Goal: Find specific page/section: Find specific page/section

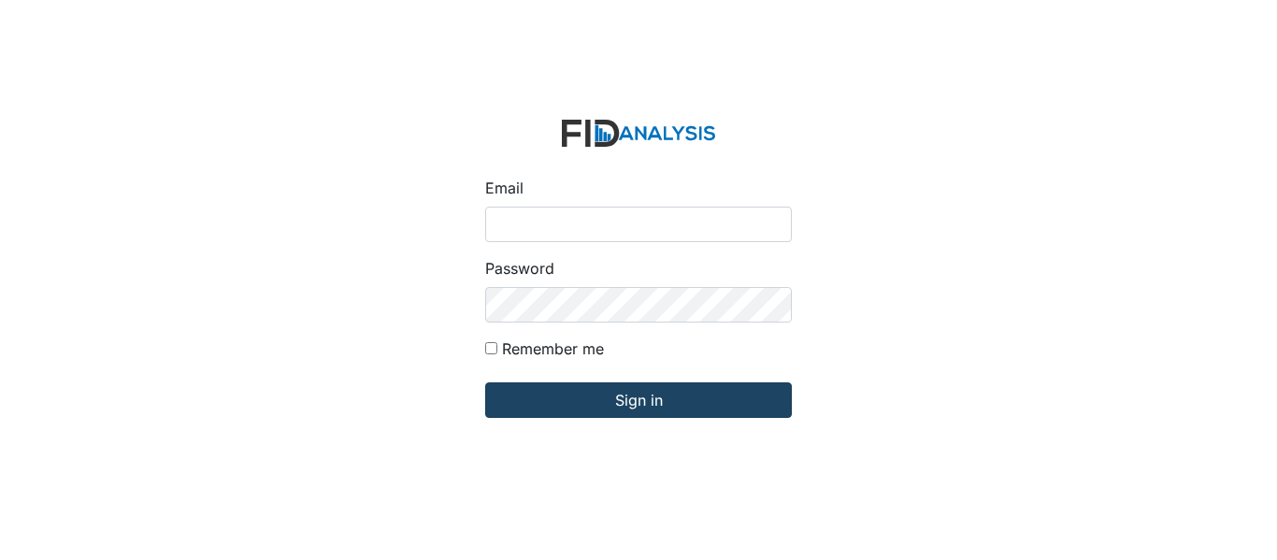
type input "[EMAIL_ADDRESS][DOMAIN_NAME]"
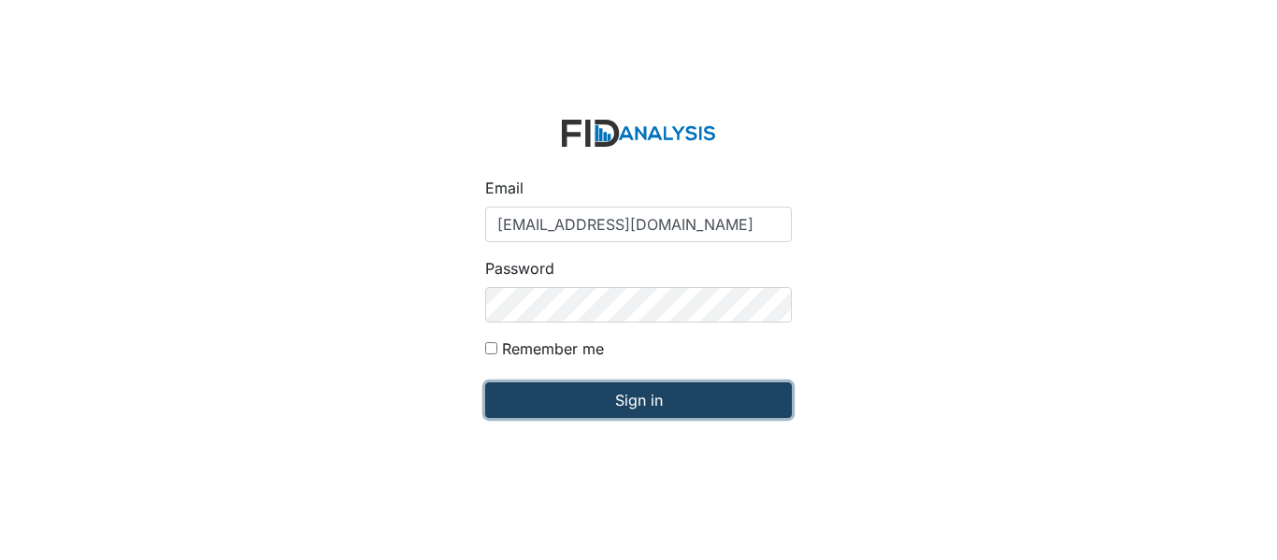
click at [654, 405] on input "Sign in" at bounding box center [638, 400] width 307 height 36
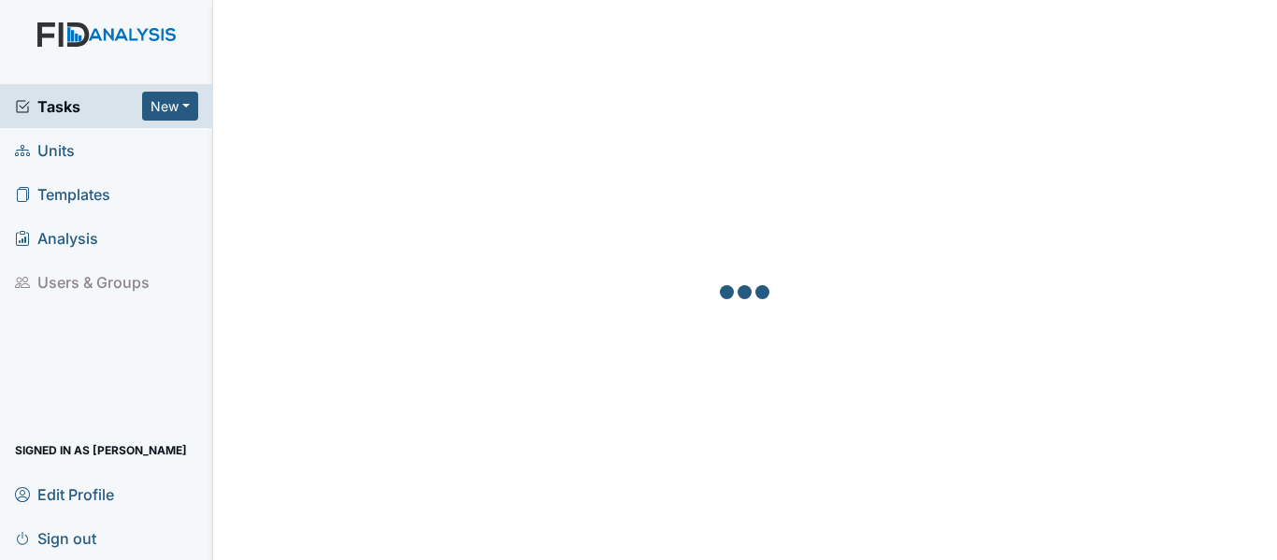
click at [81, 154] on link "Units" at bounding box center [106, 150] width 213 height 44
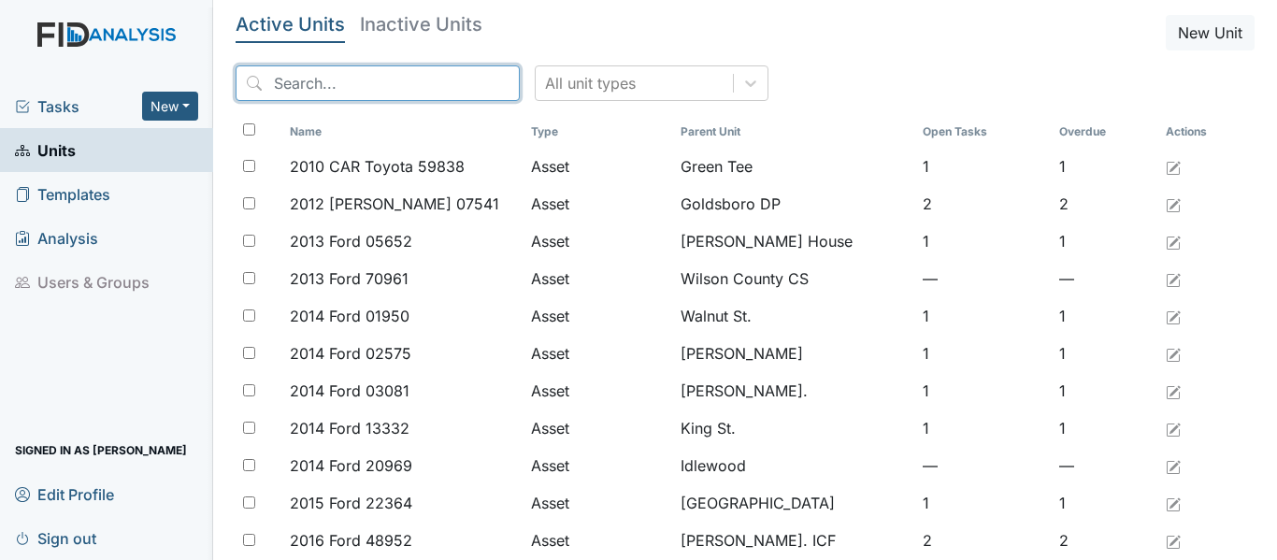
click at [275, 86] on input "search" at bounding box center [378, 83] width 284 height 36
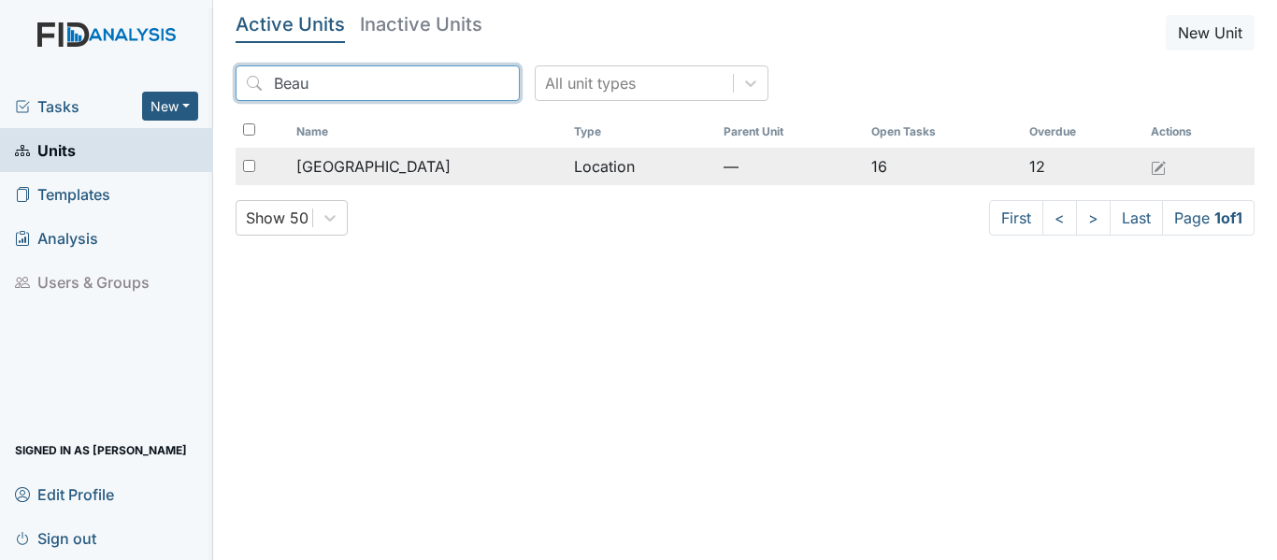
type input "Beau"
click at [524, 163] on div "Beaufort Heights" at bounding box center [427, 166] width 263 height 22
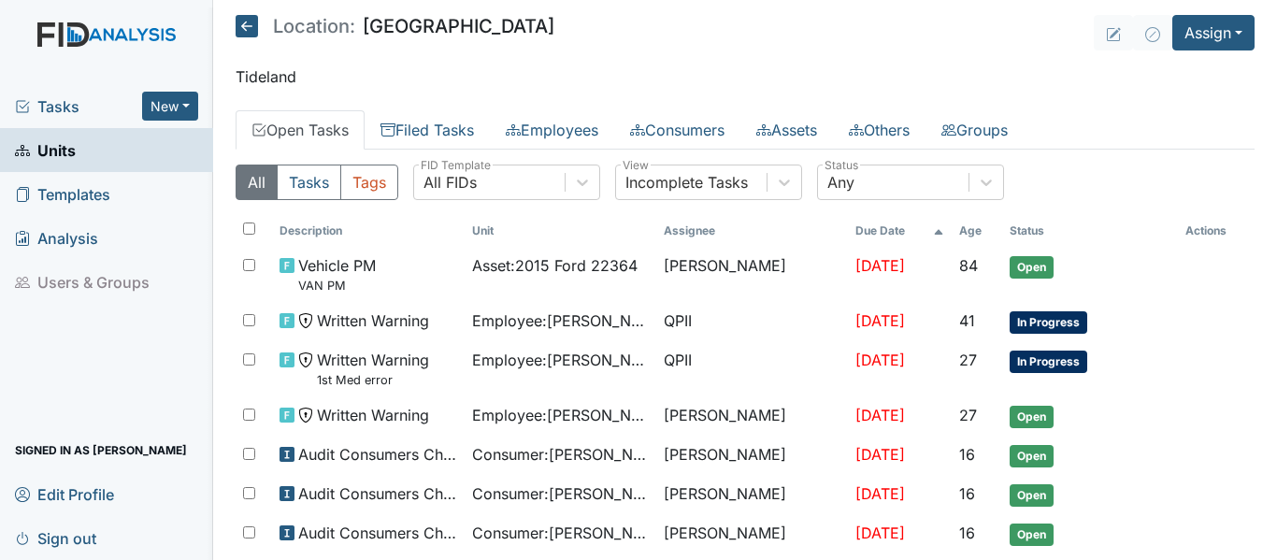
click at [243, 24] on icon at bounding box center [247, 26] width 22 height 22
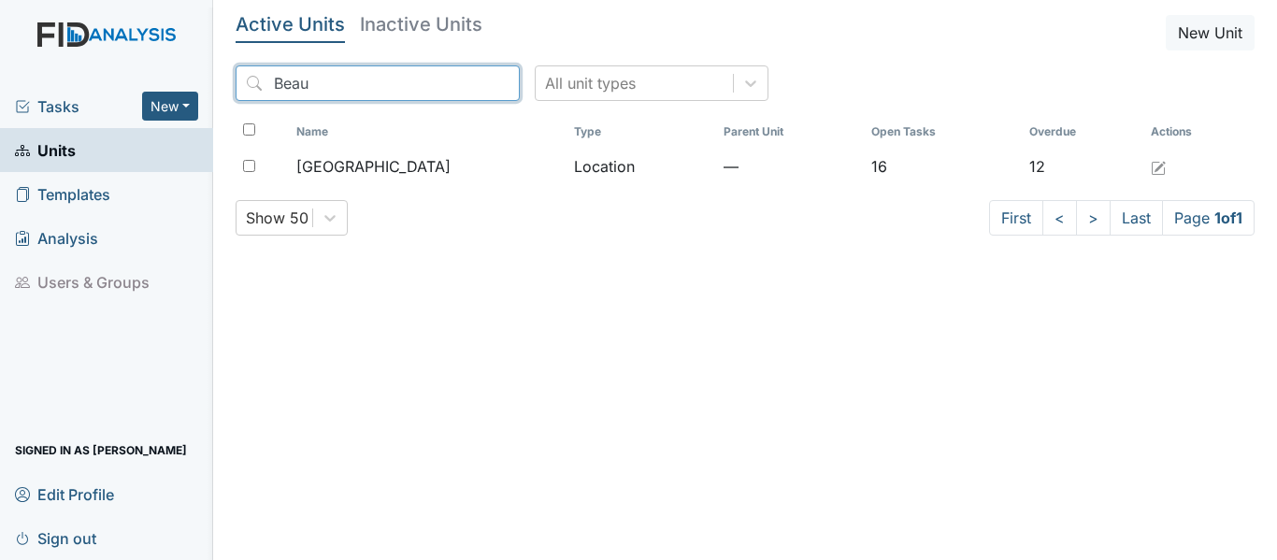
click at [313, 80] on input "Beau" at bounding box center [378, 83] width 284 height 36
type input "B"
